Goal: Information Seeking & Learning: Learn about a topic

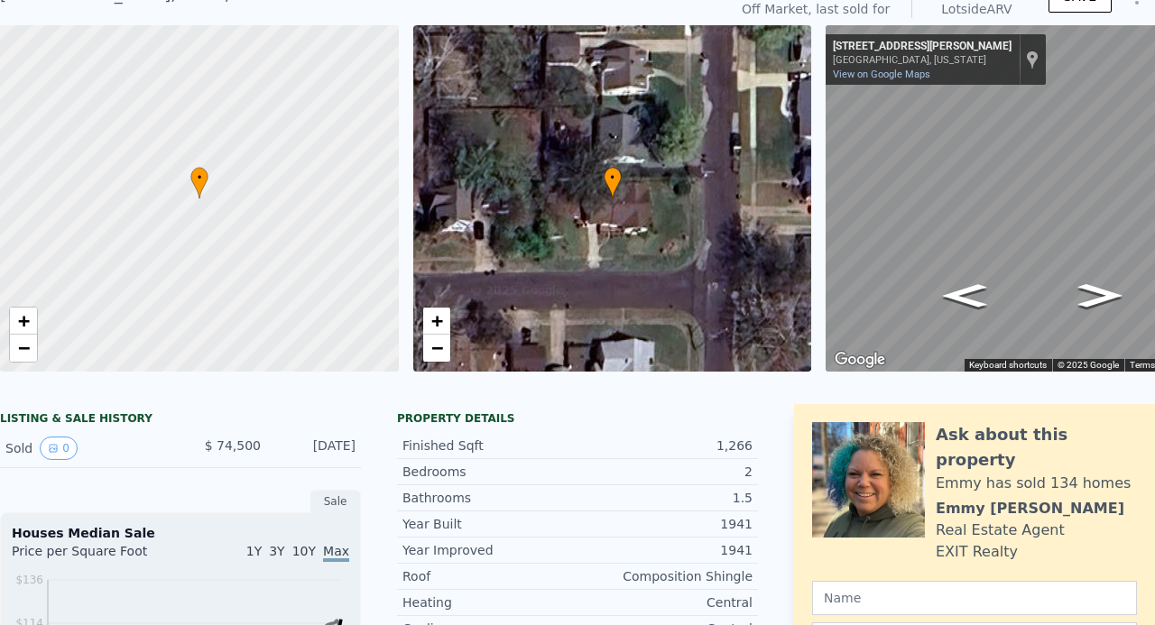
scroll to position [6, 0]
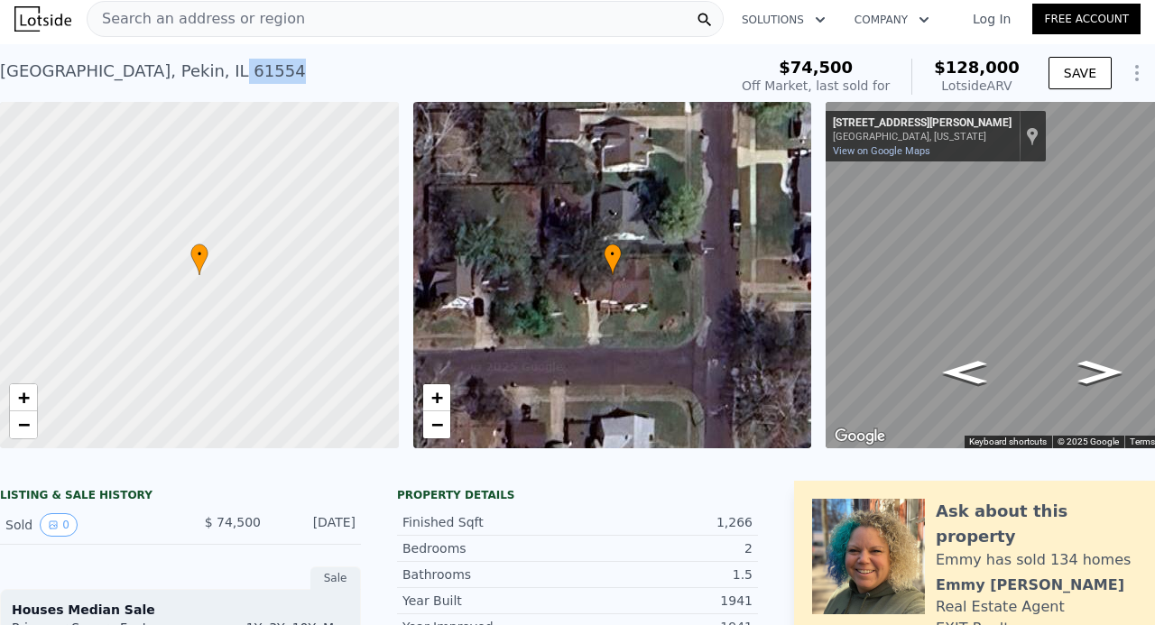
drag, startPoint x: 260, startPoint y: 89, endPoint x: 188, endPoint y: 88, distance: 72.2
click at [188, 88] on div "[STREET_ADDRESS] Sold [DATE] for $74,500 (~ARV $128k )" at bounding box center [360, 76] width 720 height 51
copy div "61554"
click at [19, 420] on span "−" at bounding box center [24, 424] width 12 height 23
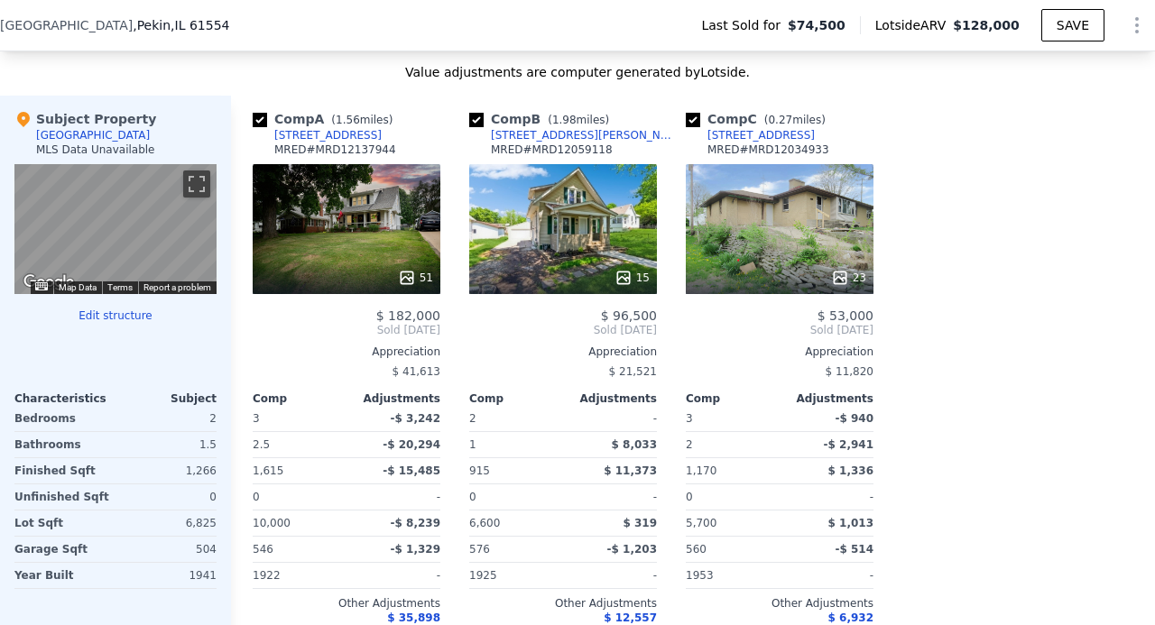
scroll to position [1804, 0]
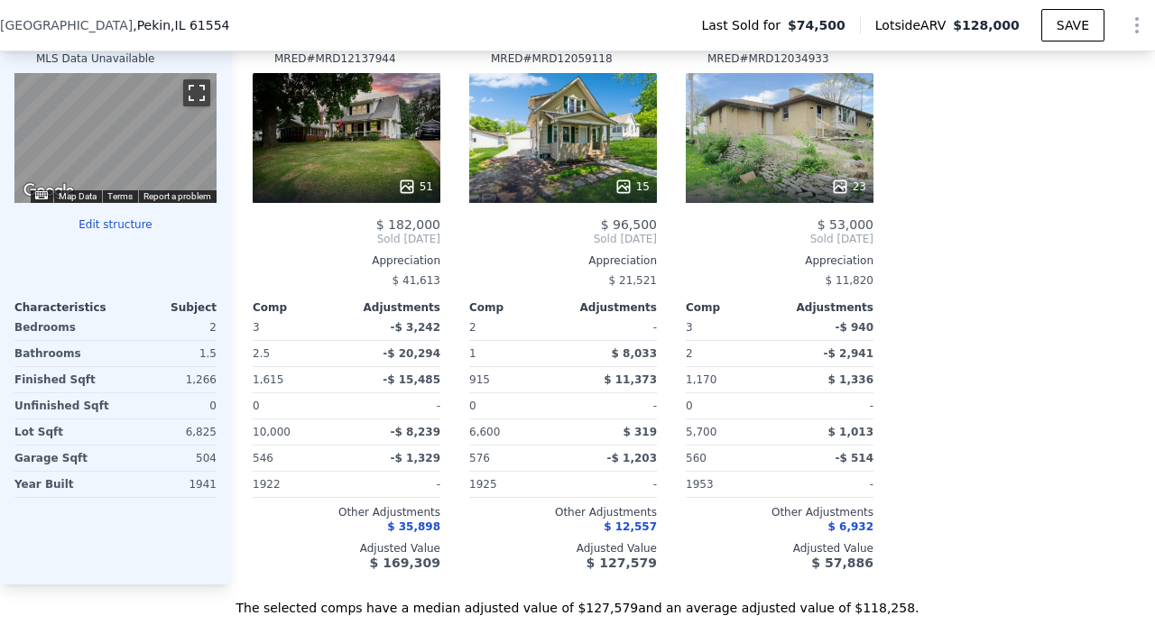
click at [196, 106] on button "Toggle fullscreen view" at bounding box center [196, 92] width 27 height 27
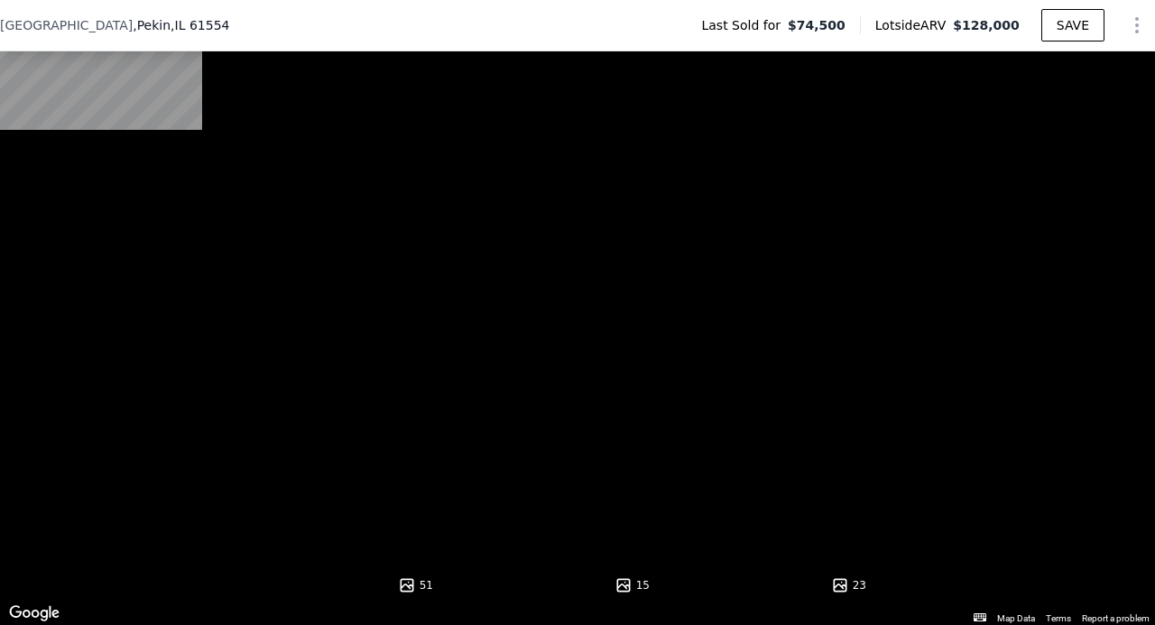
scroll to position [1444, 0]
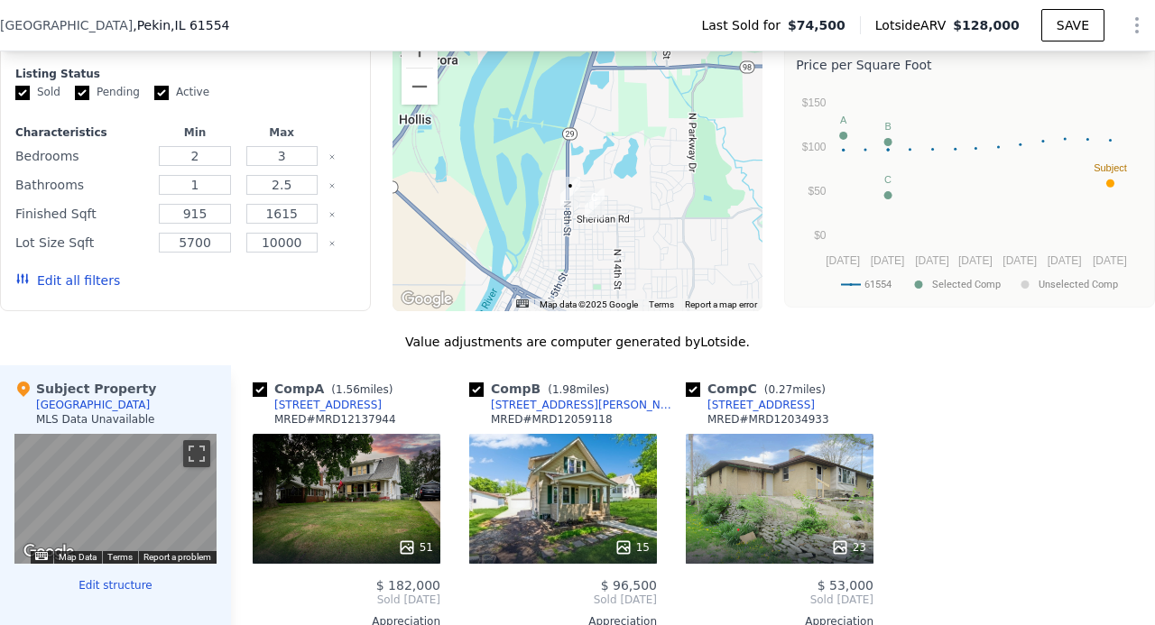
drag, startPoint x: 580, startPoint y: 118, endPoint x: 571, endPoint y: 263, distance: 144.6
click at [571, 263] on div at bounding box center [577, 167] width 371 height 289
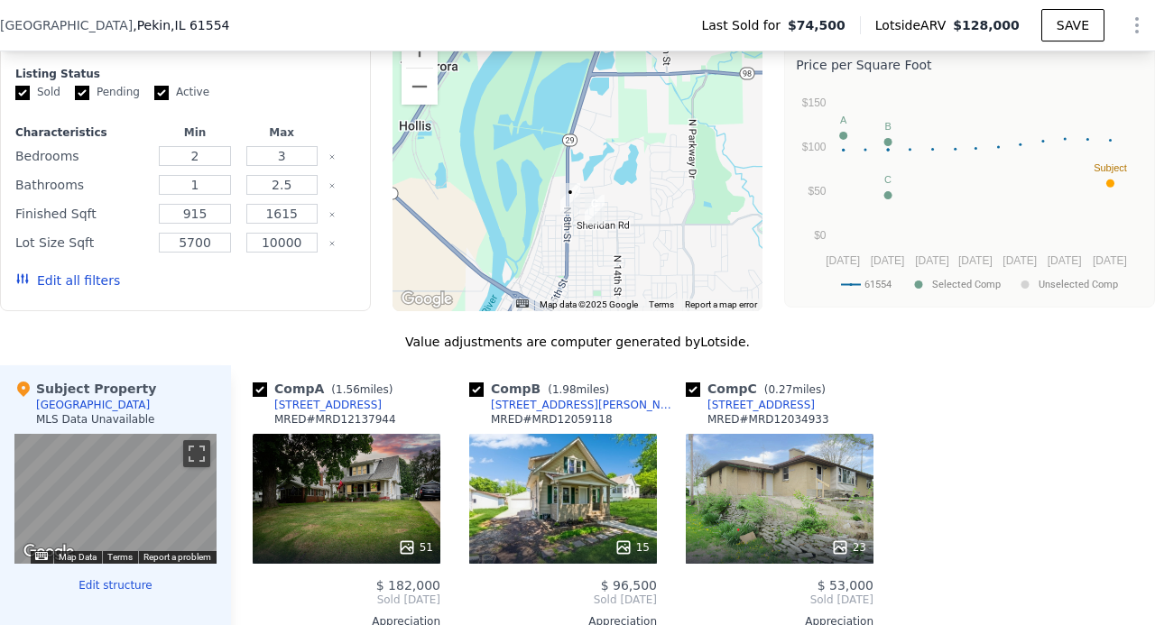
click at [561, 214] on img "1701 Crescent Dr" at bounding box center [570, 198] width 20 height 31
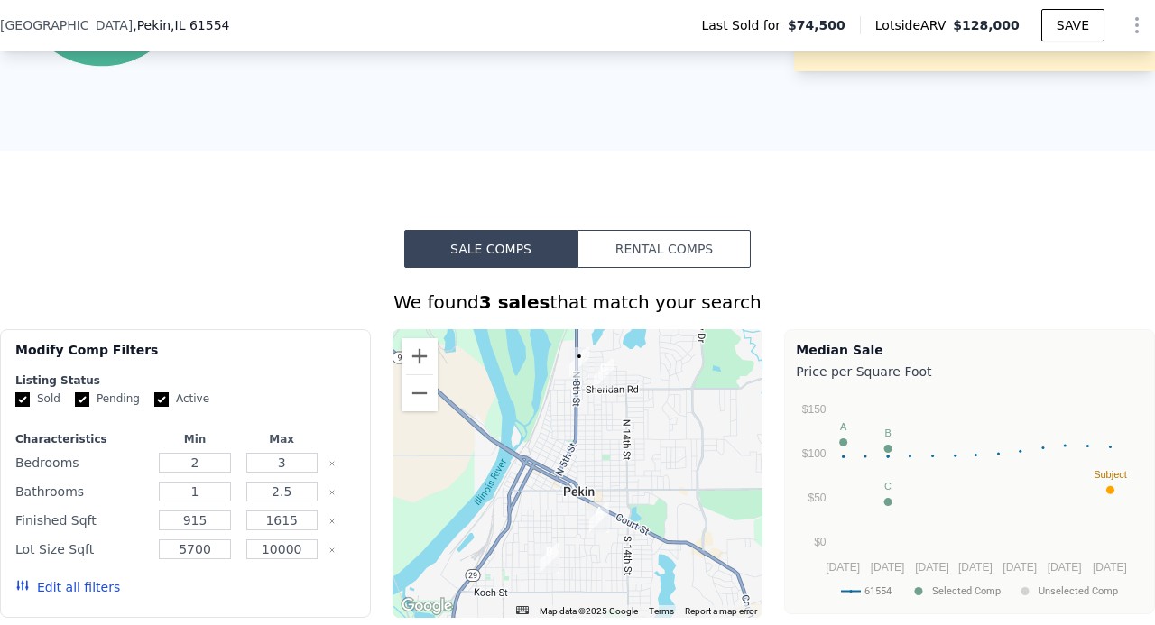
scroll to position [1263, 0]
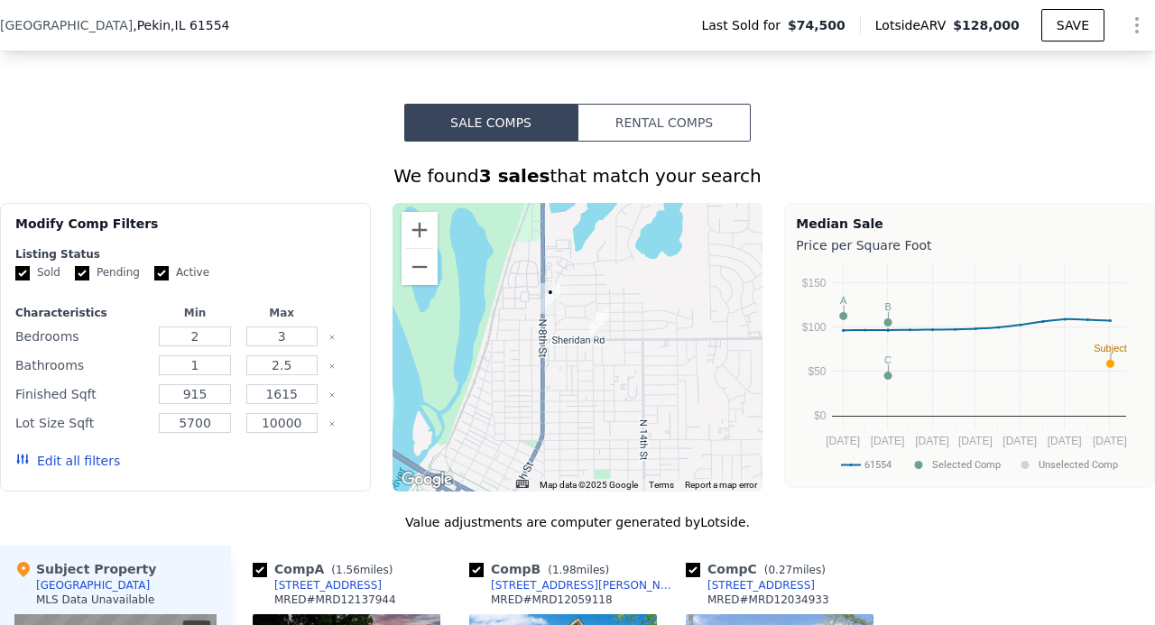
click at [591, 325] on img "1600 N 11th St" at bounding box center [599, 323] width 20 height 31
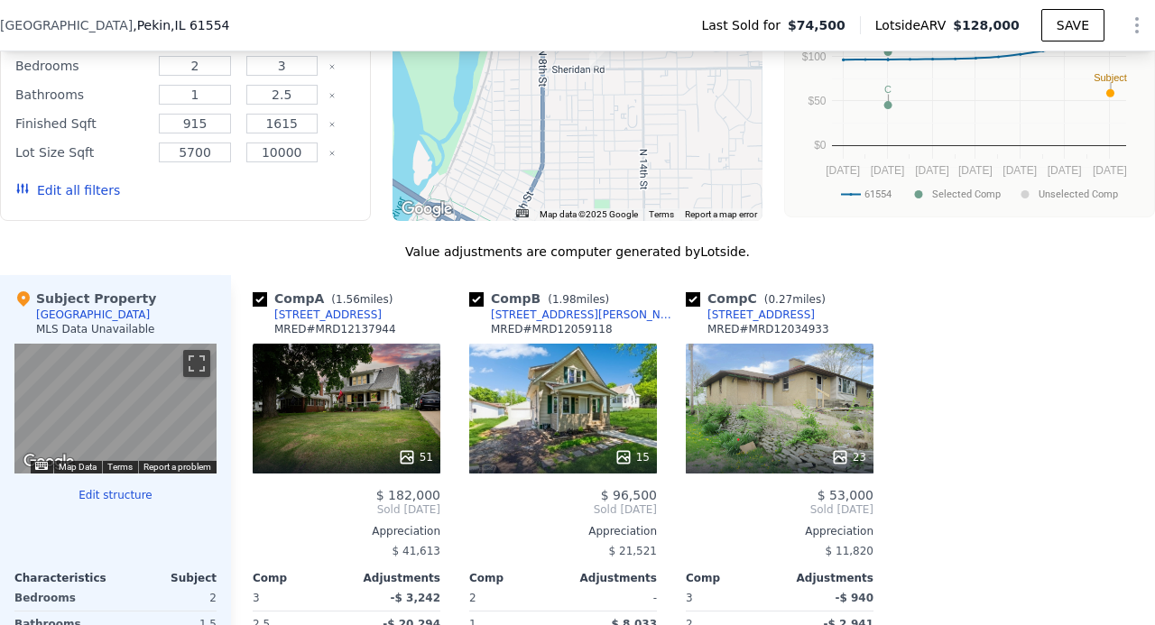
scroll to position [1173, 0]
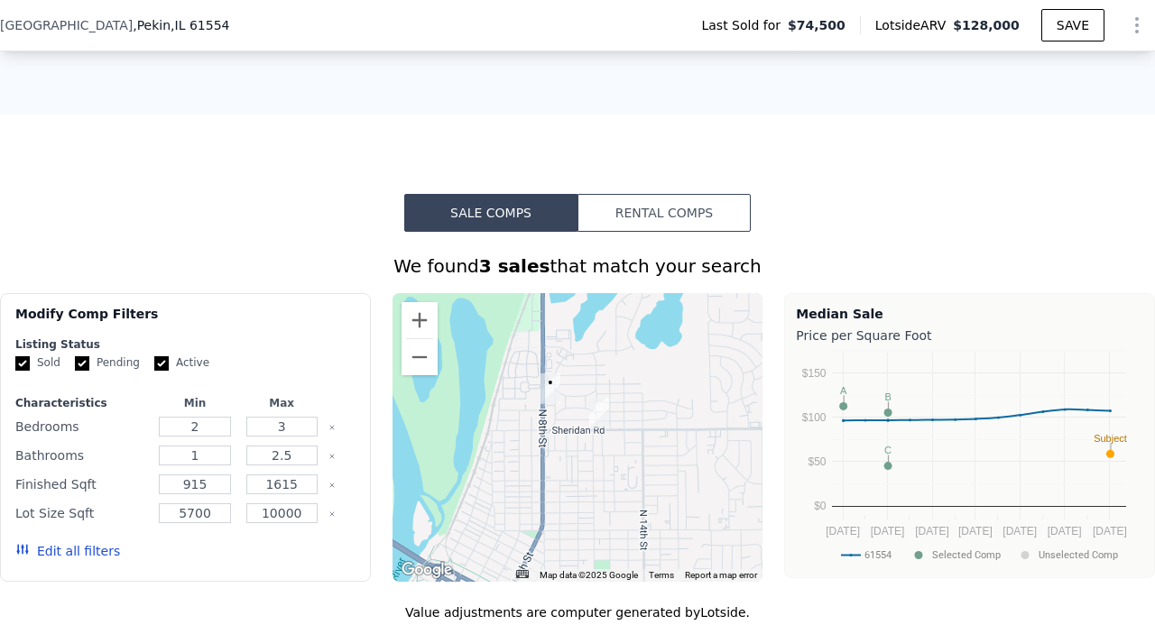
click at [594, 419] on img "1600 N 11th St" at bounding box center [599, 413] width 20 height 31
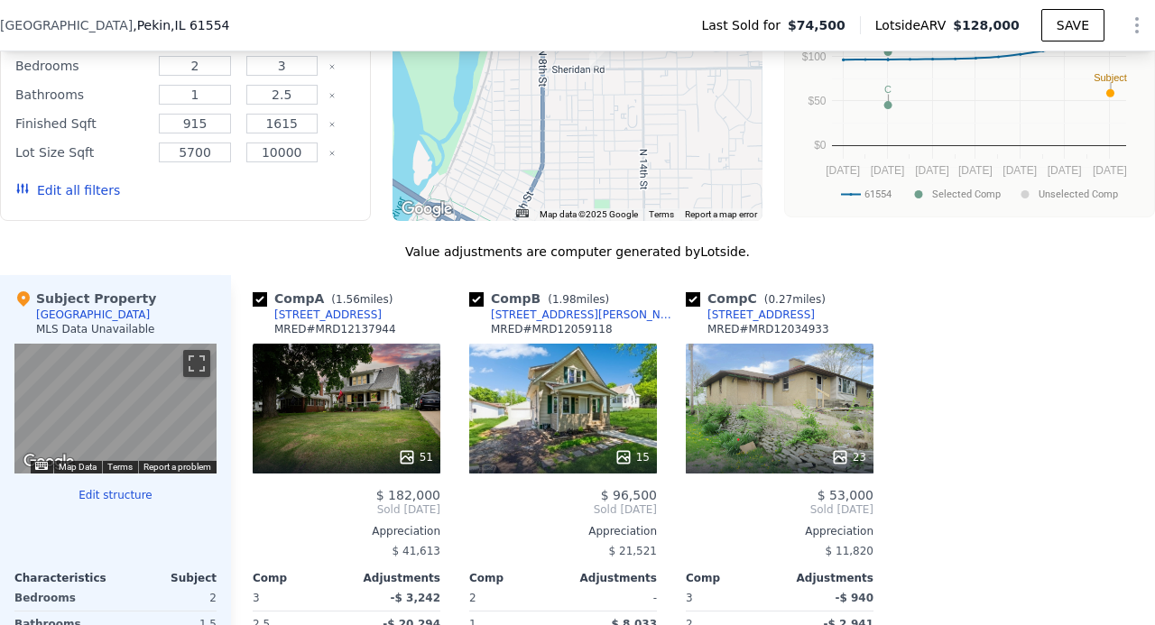
click at [794, 433] on div "23" at bounding box center [780, 409] width 188 height 130
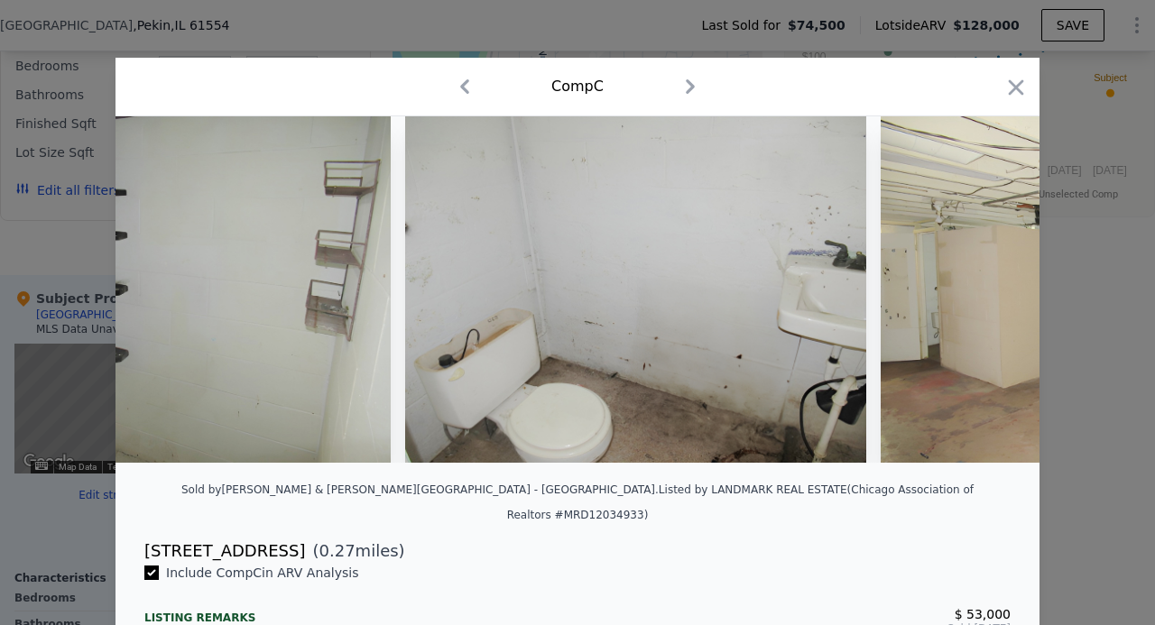
scroll to position [0, 10018]
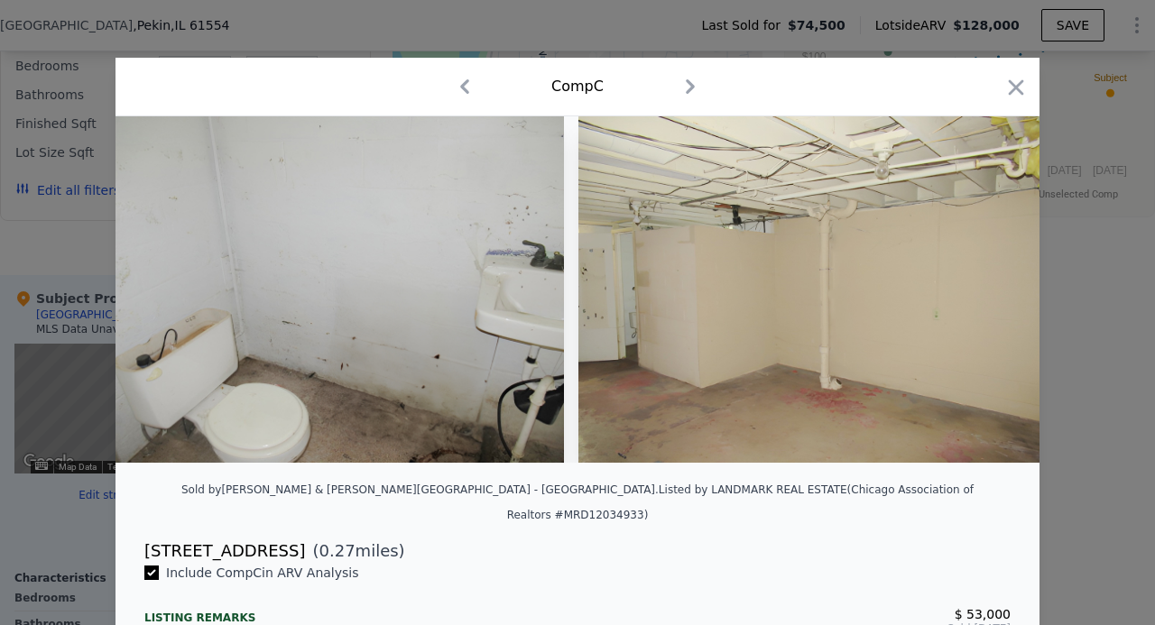
drag, startPoint x: 1003, startPoint y: 91, endPoint x: 708, endPoint y: 236, distance: 328.8
click at [1003, 93] on icon "button" at bounding box center [1015, 87] width 25 height 25
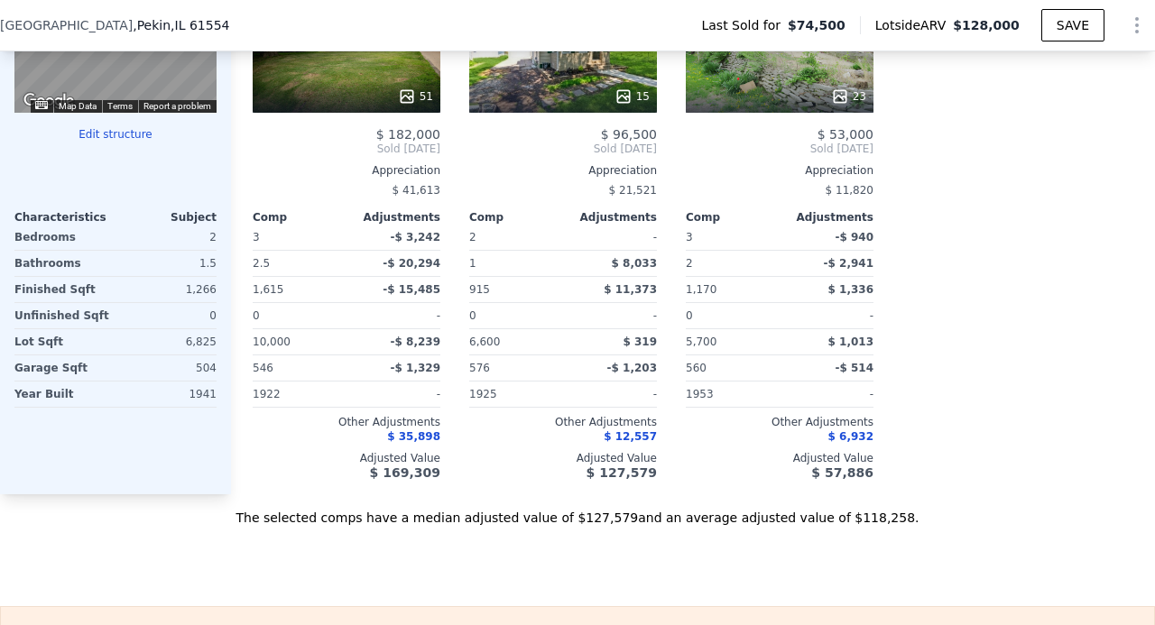
scroll to position [1624, 0]
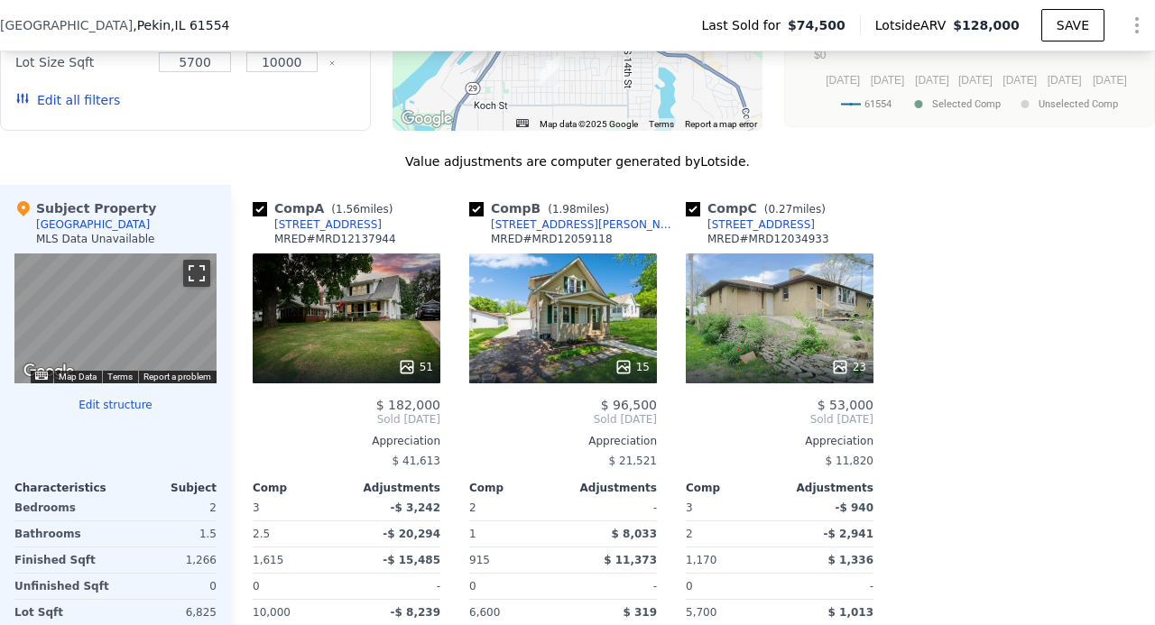
click at [196, 284] on button "Toggle fullscreen view" at bounding box center [196, 273] width 27 height 27
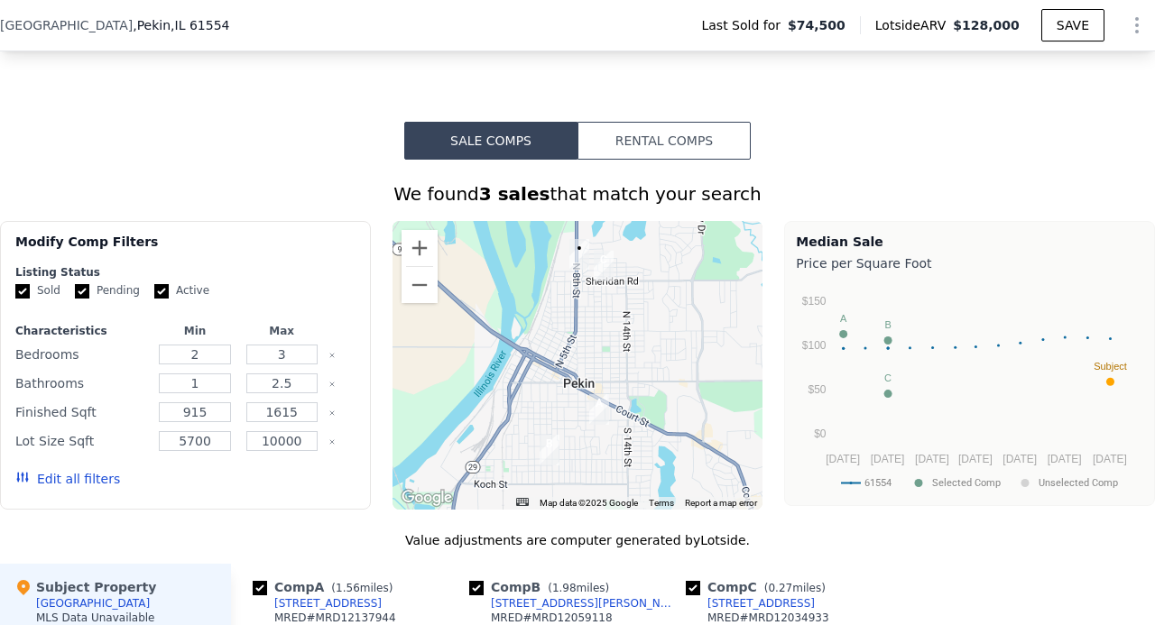
scroll to position [1353, 0]
